Goal: Complete application form

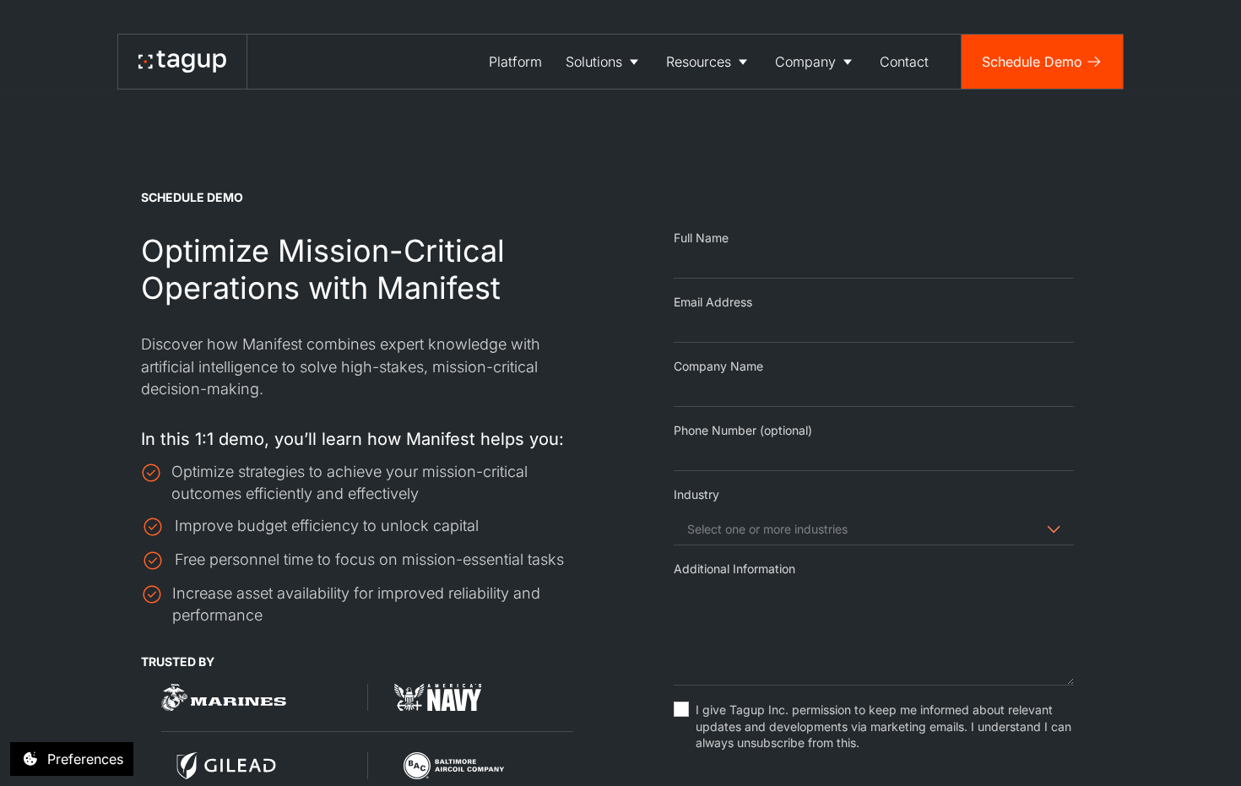
select select "Request Demo Form"
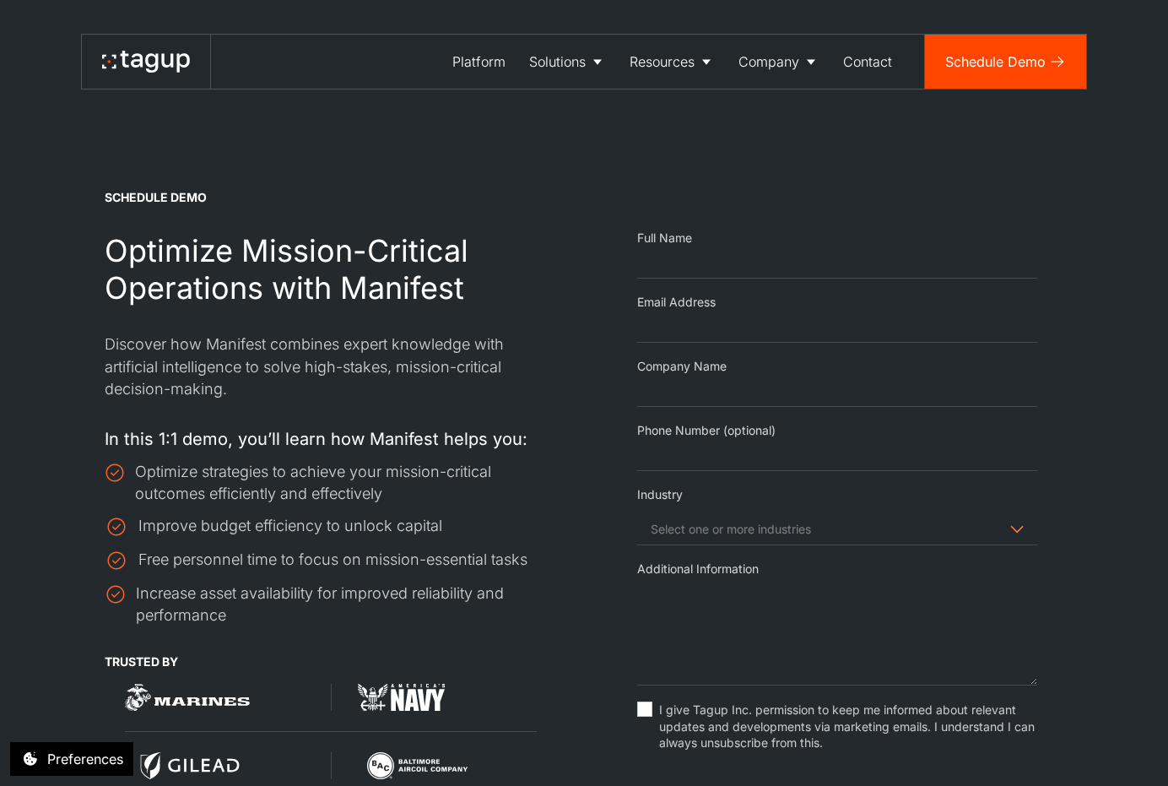
click at [666, 430] on div "Phone Number (optional)" at bounding box center [837, 430] width 400 height 17
